Goal: Task Accomplishment & Management: Manage account settings

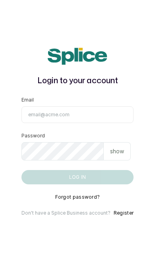
type input "[EMAIL_ADDRESS][DOMAIN_NAME]"
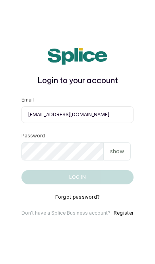
click at [77, 184] on button "Log in" at bounding box center [77, 177] width 112 height 14
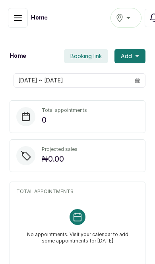
scroll to position [1, 0]
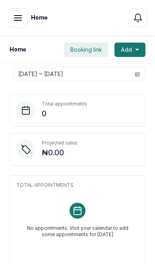
click at [12, 17] on button "button" at bounding box center [18, 18] width 20 height 20
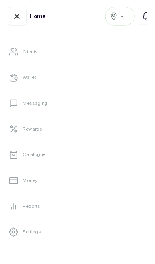
scroll to position [122, 0]
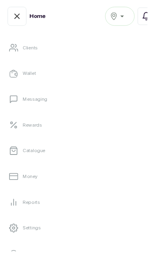
click at [23, 134] on link "Rewards" at bounding box center [77, 131] width 142 height 22
